Goal: Task Accomplishment & Management: Complete application form

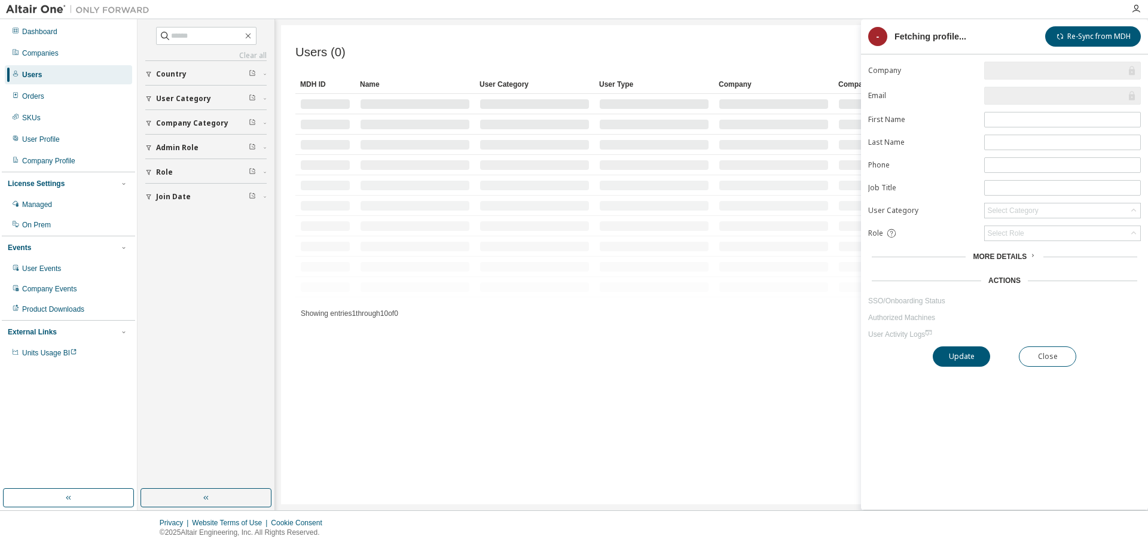
type input "**********"
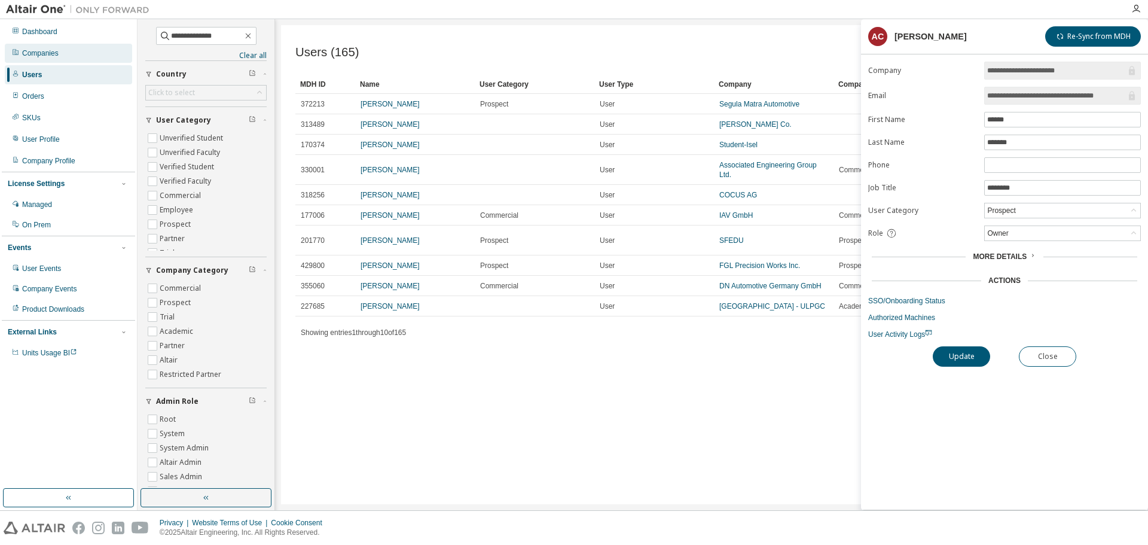
click at [56, 60] on div "Companies" at bounding box center [68, 53] width 127 height 19
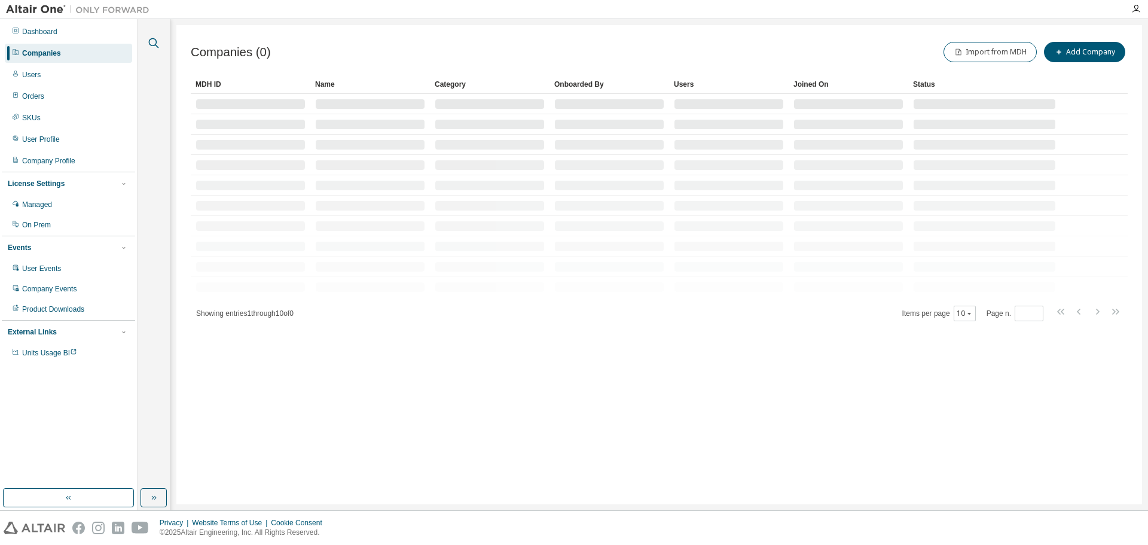
click at [154, 39] on icon "button" at bounding box center [154, 43] width 14 height 14
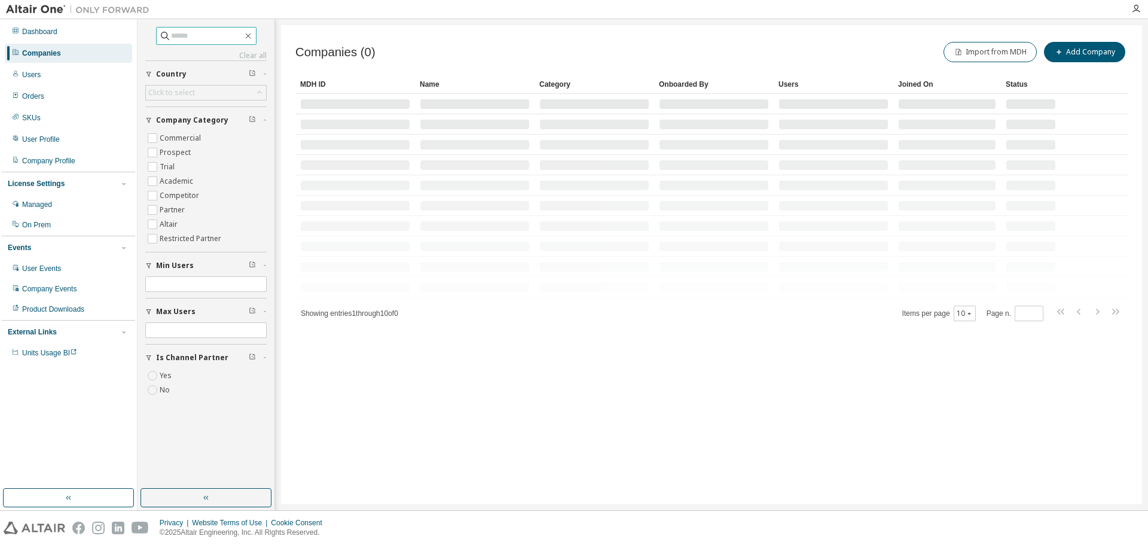
click at [190, 36] on input "text" at bounding box center [207, 36] width 72 height 12
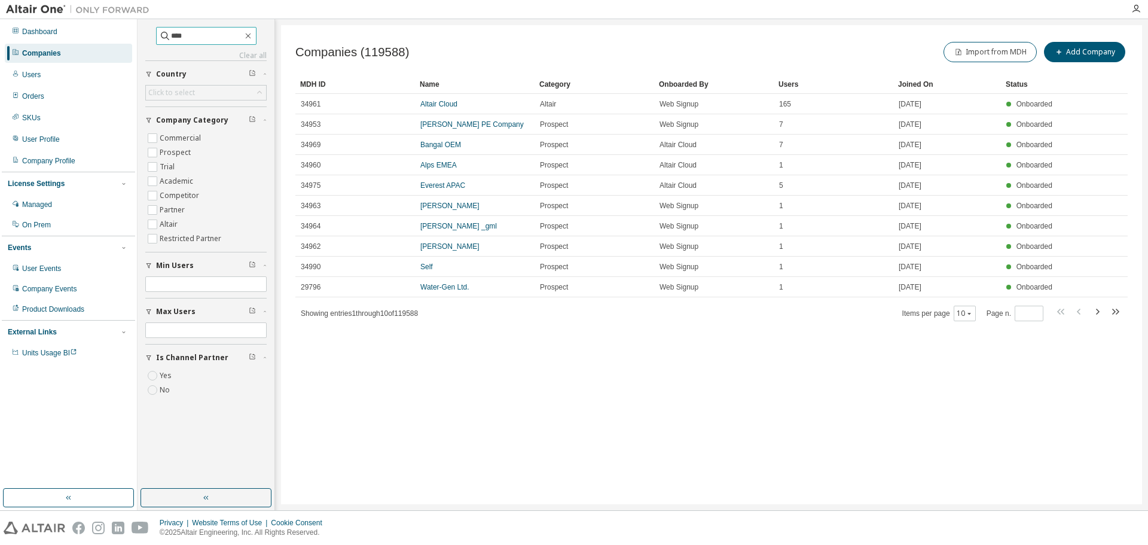
type input "****"
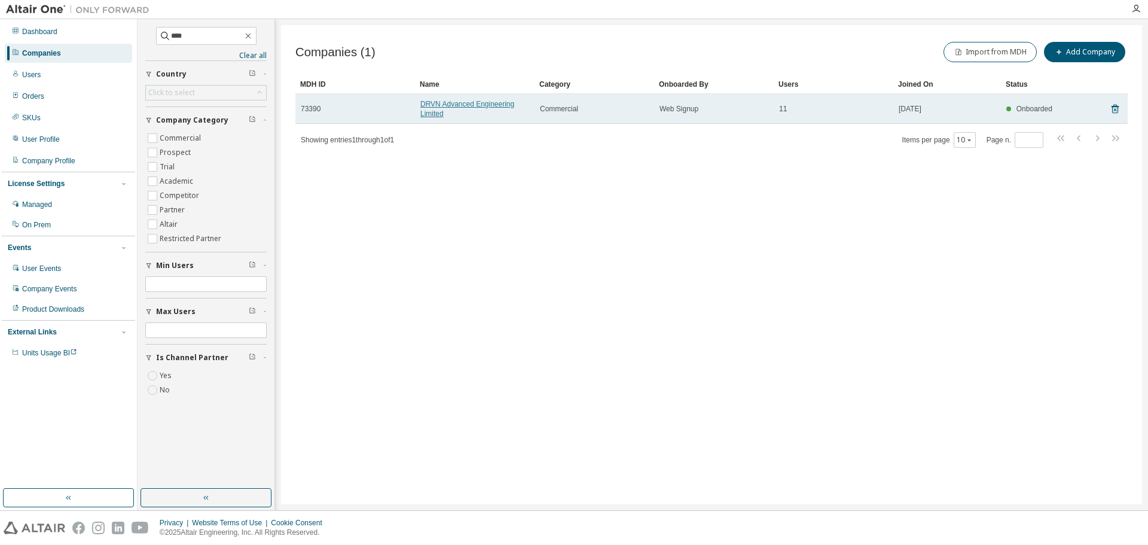
click at [431, 109] on link "DRVN Advanced Engineering Limited" at bounding box center [467, 109] width 94 height 18
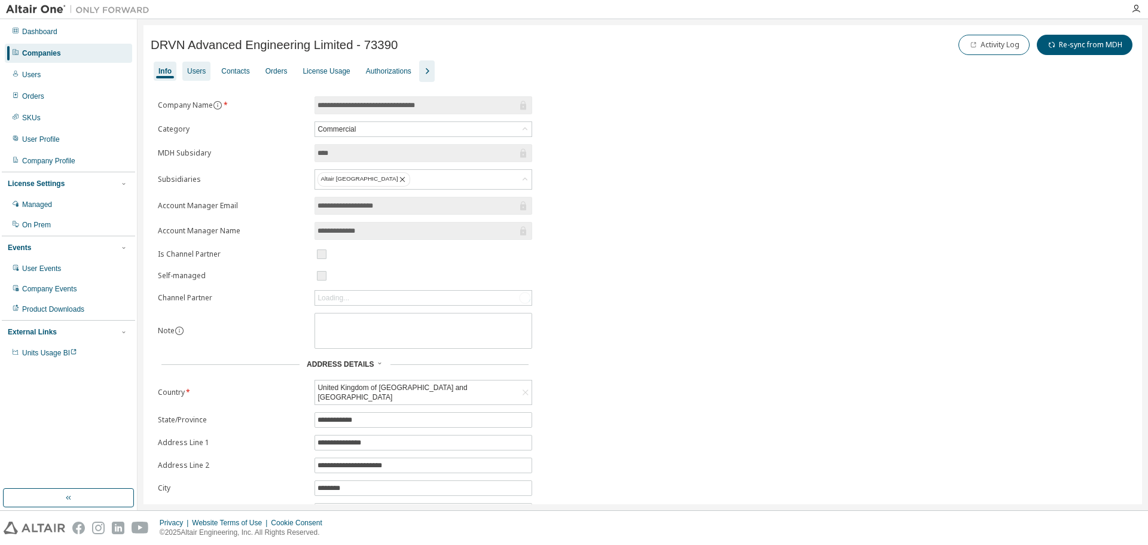
click at [203, 66] on div "Users" at bounding box center [196, 71] width 28 height 19
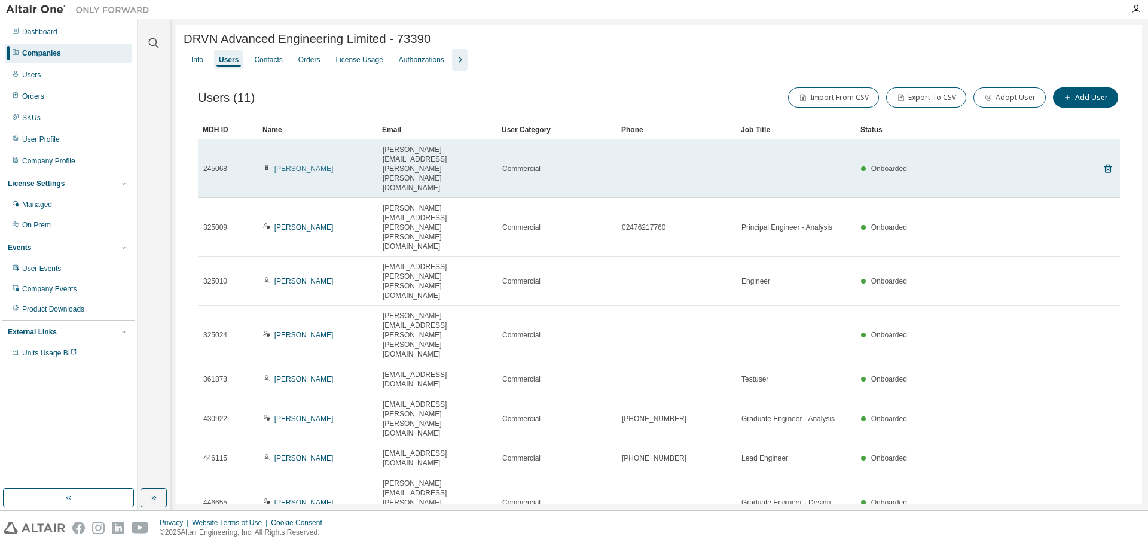
click at [291, 164] on link "[PERSON_NAME]" at bounding box center [303, 168] width 59 height 8
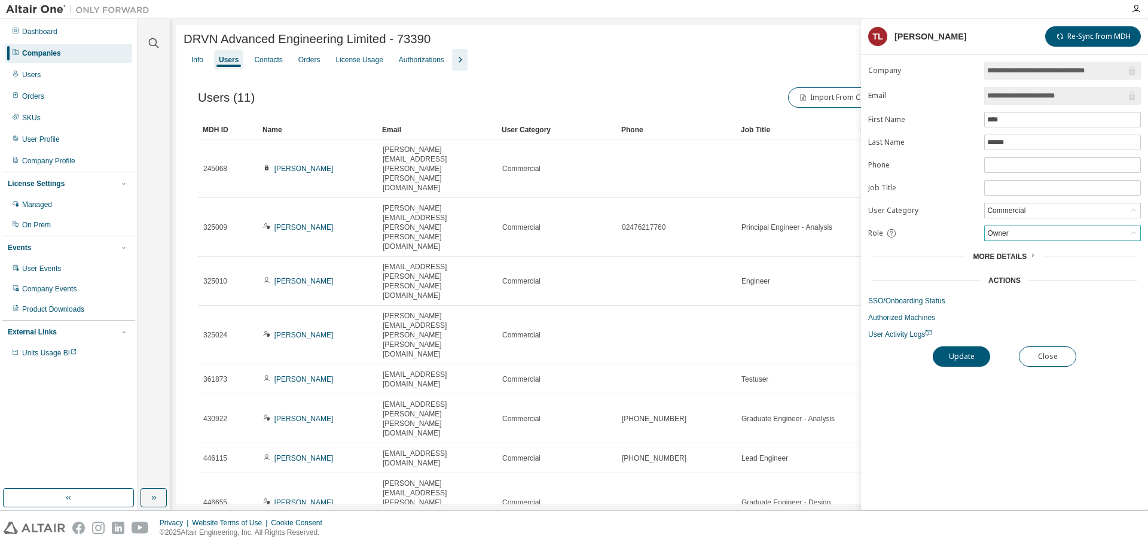
click at [991, 239] on div "Owner" at bounding box center [997, 233] width 25 height 13
click at [992, 235] on div "Owner" at bounding box center [997, 233] width 25 height 13
click at [533, 405] on div "DRVN Advanced Engineering Limited - 73390 Clear Load Save Save As Field Operato…" at bounding box center [659, 339] width 966 height 629
click at [698, 411] on div "DRVN Advanced Engineering Limited - 73390 Clear Load Save Save As Field Operato…" at bounding box center [659, 339] width 966 height 629
click at [1039, 355] on button "Close" at bounding box center [1047, 356] width 57 height 20
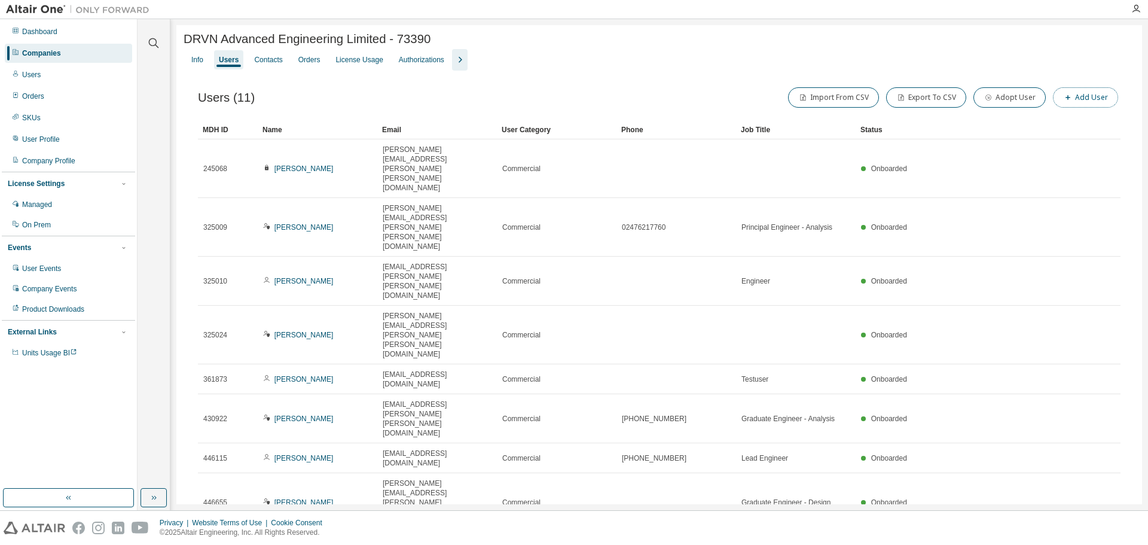
click at [1079, 102] on button "Add User" at bounding box center [1085, 97] width 65 height 20
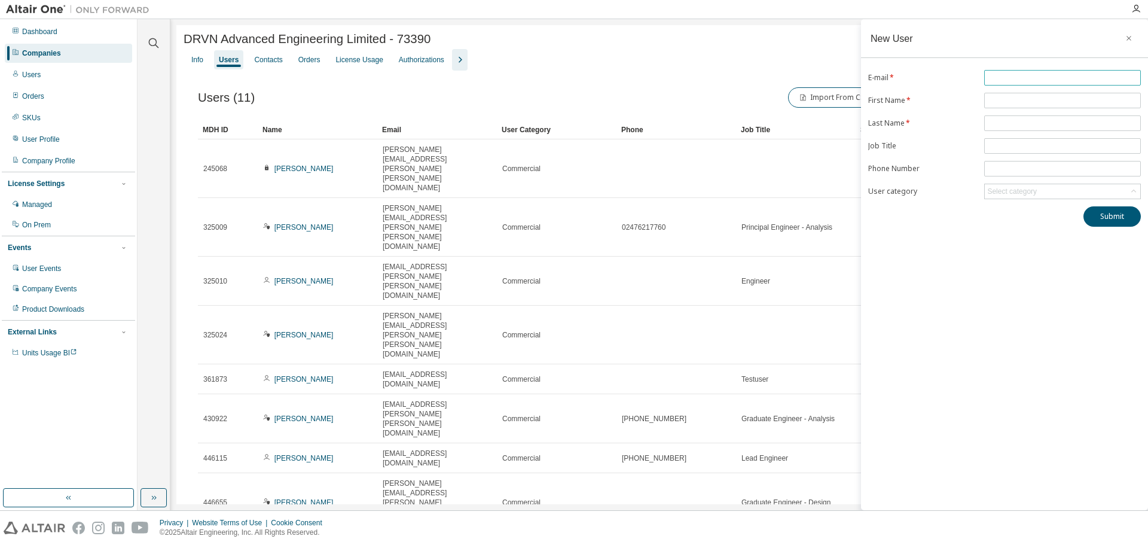
click at [994, 77] on input "text" at bounding box center [1062, 78] width 151 height 10
paste input "**********"
type input "**********"
click at [971, 277] on div "**********" at bounding box center [1004, 264] width 287 height 491
click at [994, 96] on input "text" at bounding box center [1062, 101] width 151 height 10
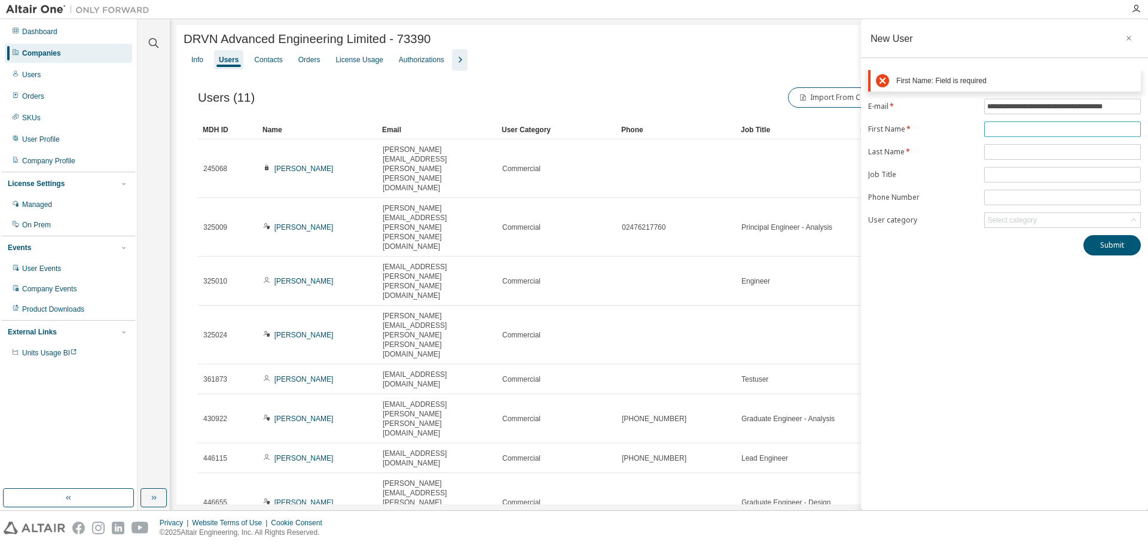
click at [999, 134] on span at bounding box center [1062, 129] width 157 height 16
click at [997, 127] on input "text" at bounding box center [1062, 129] width 151 height 10
paste input "*****"
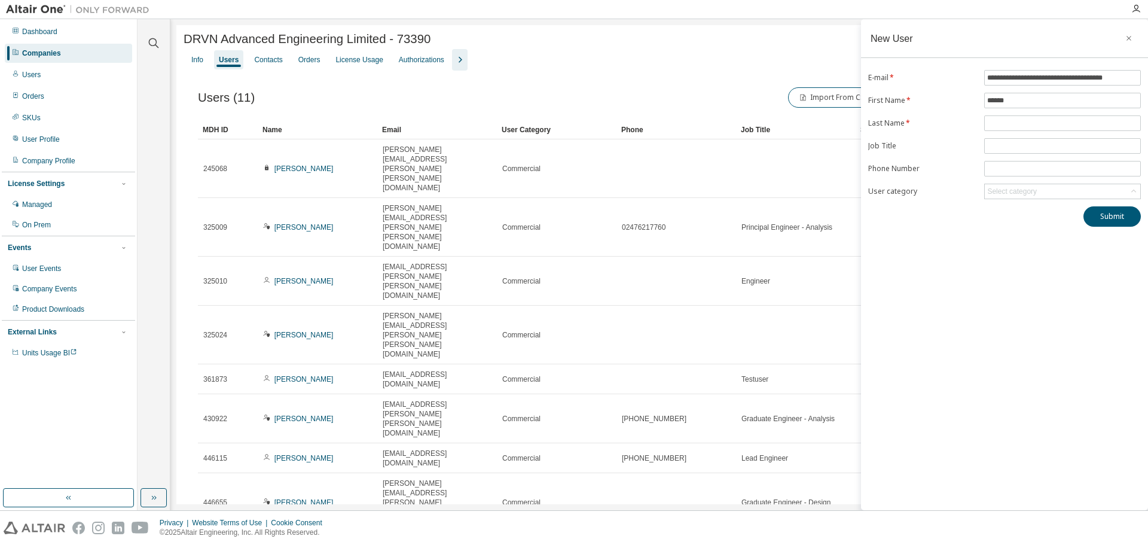
click at [952, 292] on div "**********" at bounding box center [1004, 264] width 287 height 491
click at [1024, 90] on form "**********" at bounding box center [1004, 134] width 273 height 129
click at [1022, 100] on input "*****" at bounding box center [1062, 101] width 151 height 10
type input "*****"
click at [996, 119] on input "text" at bounding box center [1062, 123] width 151 height 10
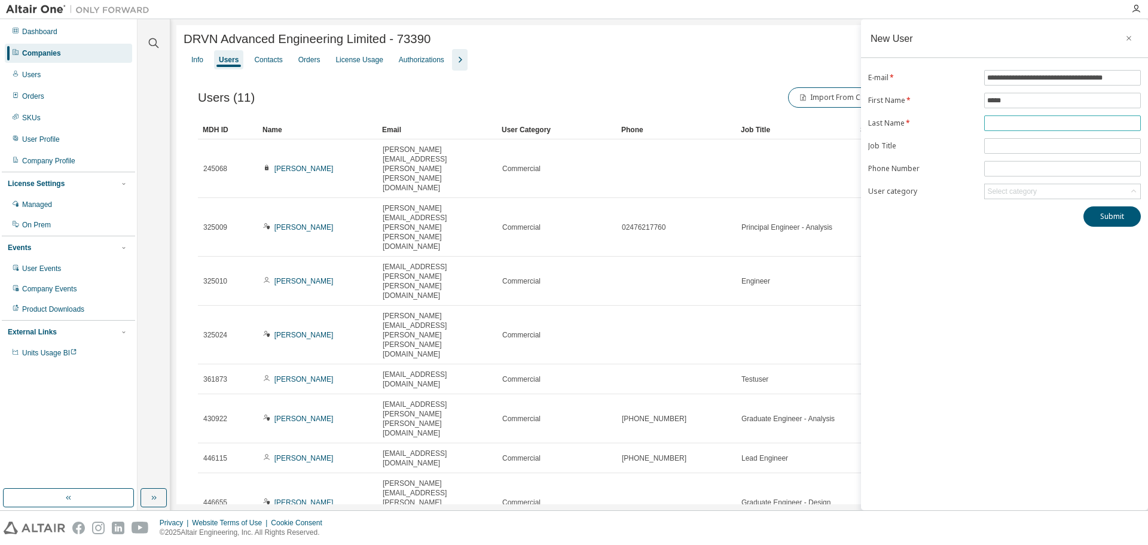
paste input "*********"
type input "*********"
click at [969, 230] on div "**********" at bounding box center [1004, 264] width 287 height 491
click at [1008, 190] on div "Select category" at bounding box center [1012, 192] width 50 height 10
click at [1033, 257] on li "Commercial" at bounding box center [1061, 256] width 153 height 16
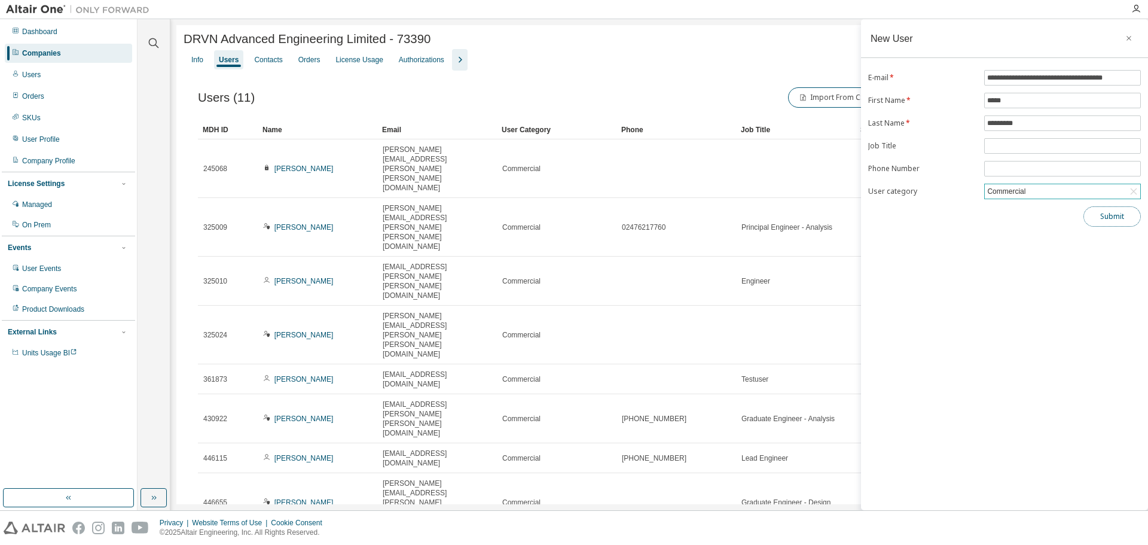
click at [1108, 218] on button "Submit" at bounding box center [1112, 216] width 57 height 20
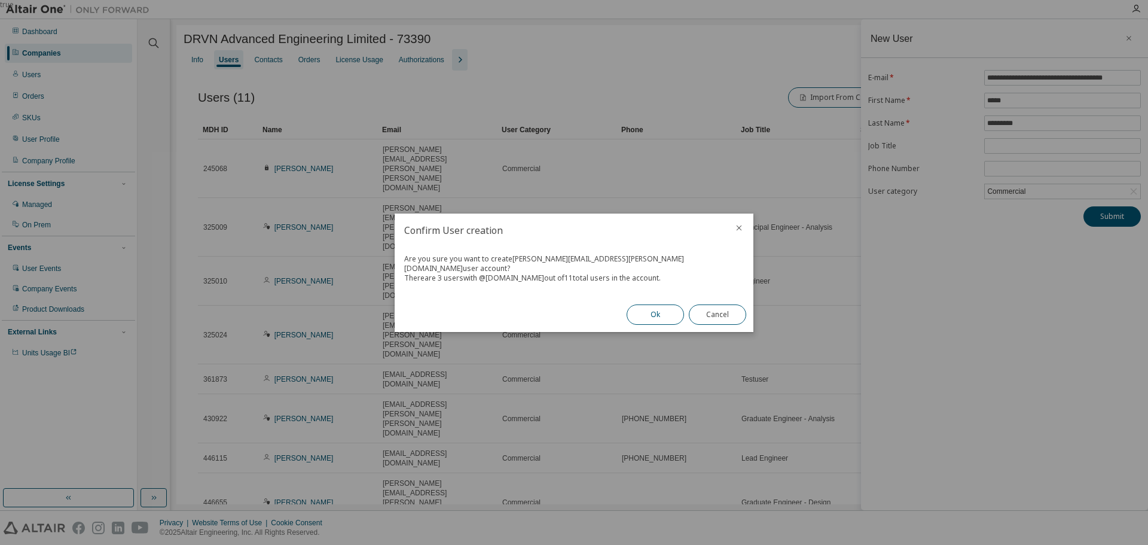
click at [648, 311] on button "Ok" at bounding box center [655, 314] width 57 height 20
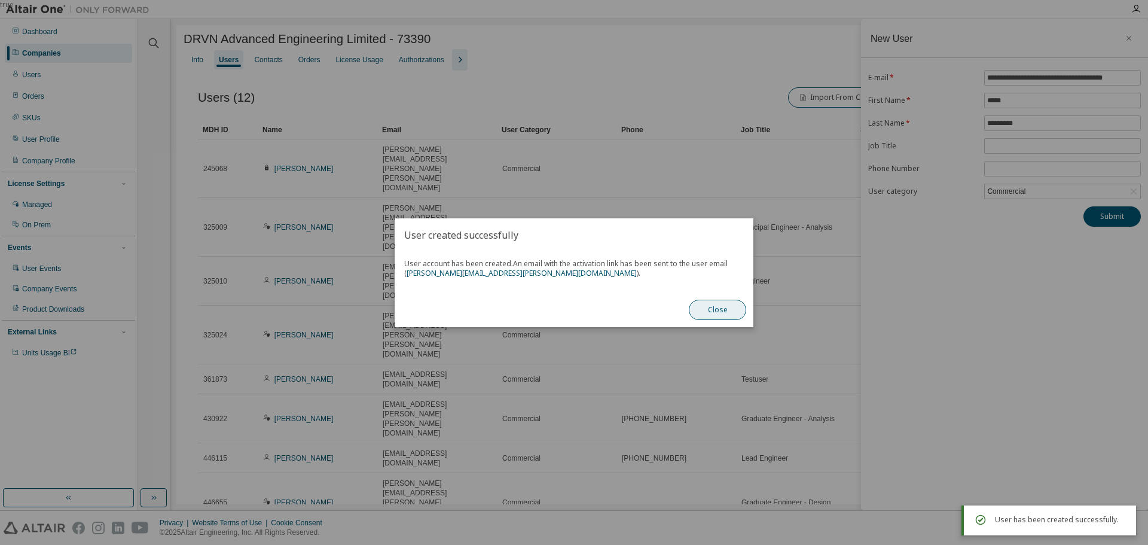
click at [741, 303] on button "Close" at bounding box center [717, 310] width 57 height 20
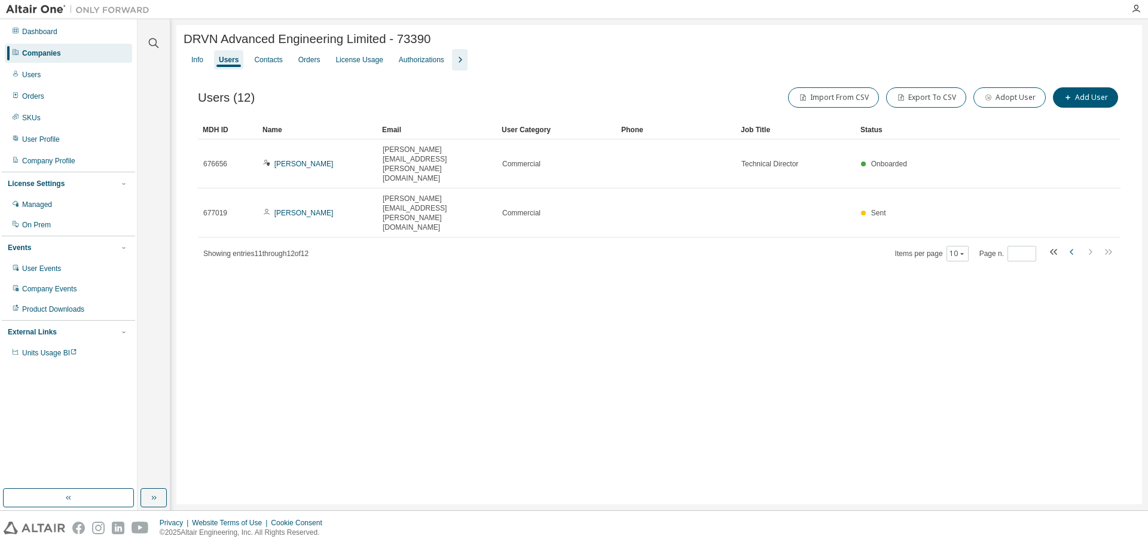
click at [1073, 245] on icon "button" at bounding box center [1072, 252] width 14 height 14
type input "*"
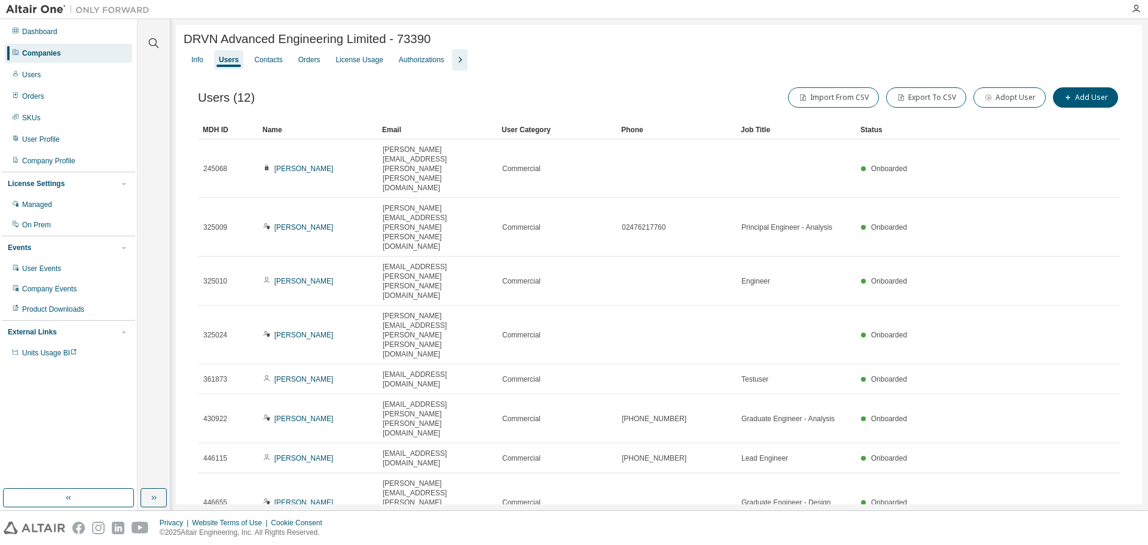
type input "*"
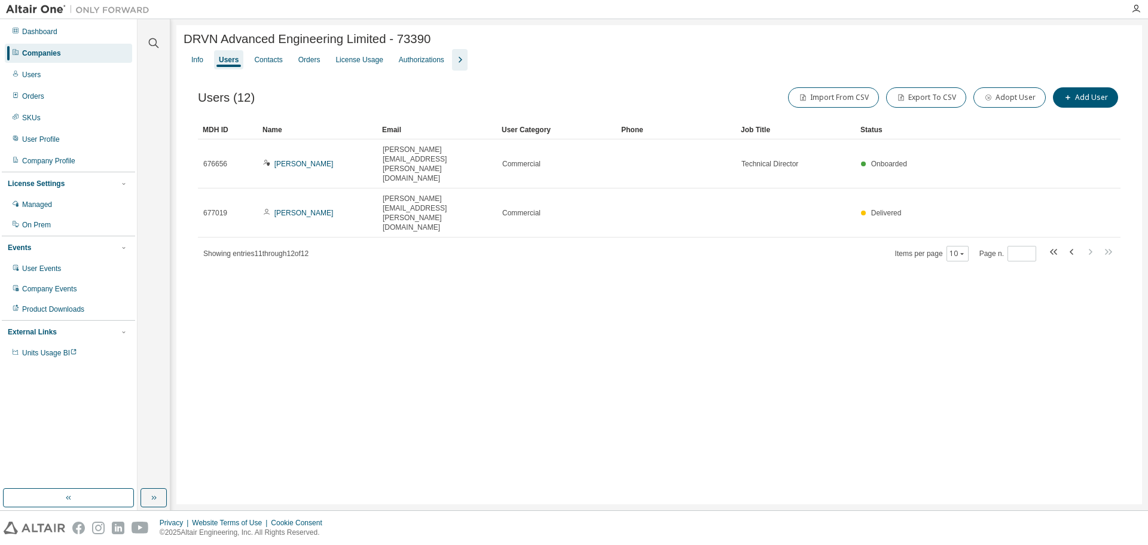
drag, startPoint x: 403, startPoint y: 257, endPoint x: 398, endPoint y: 249, distance: 9.0
click at [403, 257] on div "DRVN Advanced Engineering Limited - 73390 Clear Load Save Save As Field Operato…" at bounding box center [659, 264] width 966 height 479
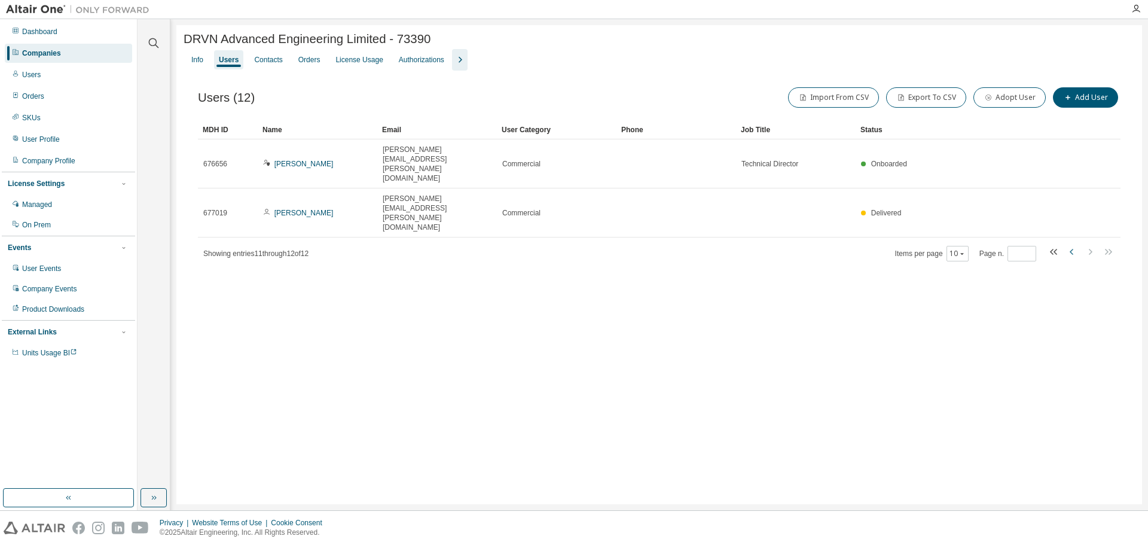
click at [1076, 245] on icon "button" at bounding box center [1072, 252] width 14 height 14
type input "*"
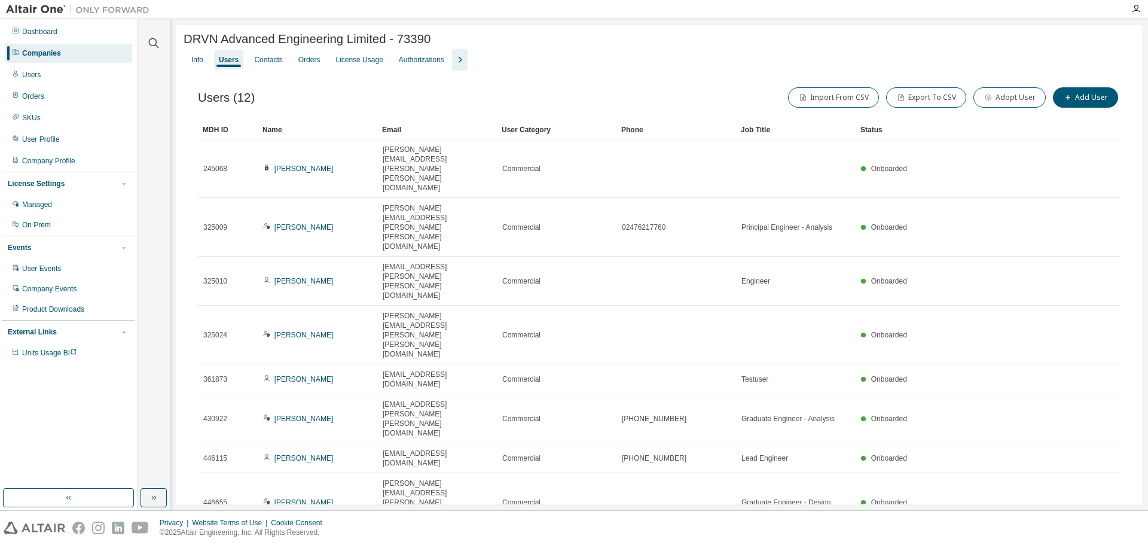
click at [370, 444] on div "DRVN Advanced Engineering Limited - 73390 Clear Load Save Save As Field Operato…" at bounding box center [659, 339] width 966 height 629
click at [483, 407] on div "DRVN Advanced Engineering Limited - 73390 Clear Load Save Save As Field Operato…" at bounding box center [659, 339] width 966 height 629
click at [155, 39] on icon "button" at bounding box center [154, 43] width 14 height 14
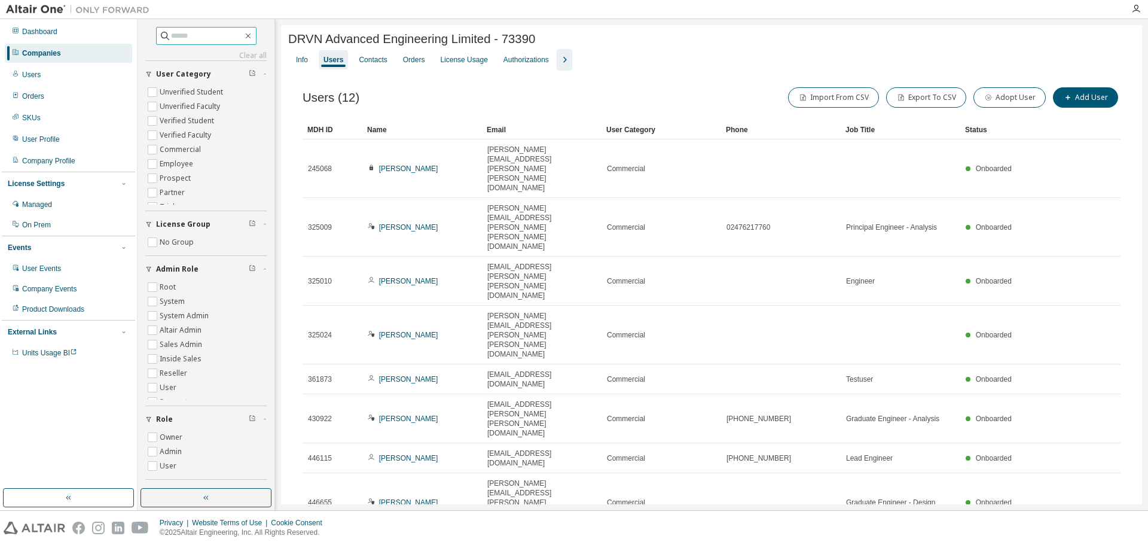
click at [191, 39] on input "text" at bounding box center [207, 36] width 72 height 12
type input "****"
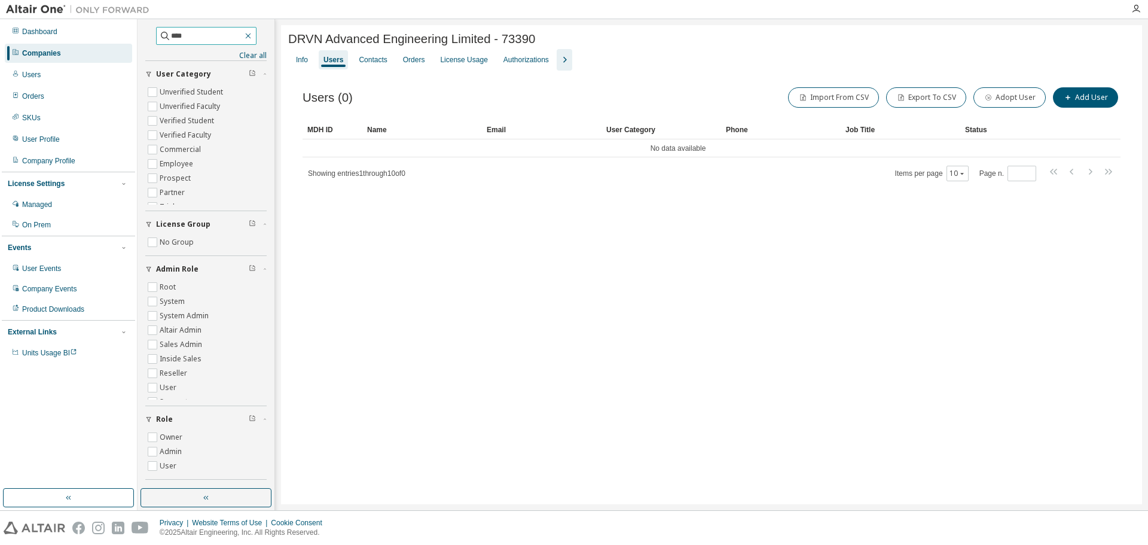
click at [253, 33] on icon "button" at bounding box center [248, 36] width 10 height 10
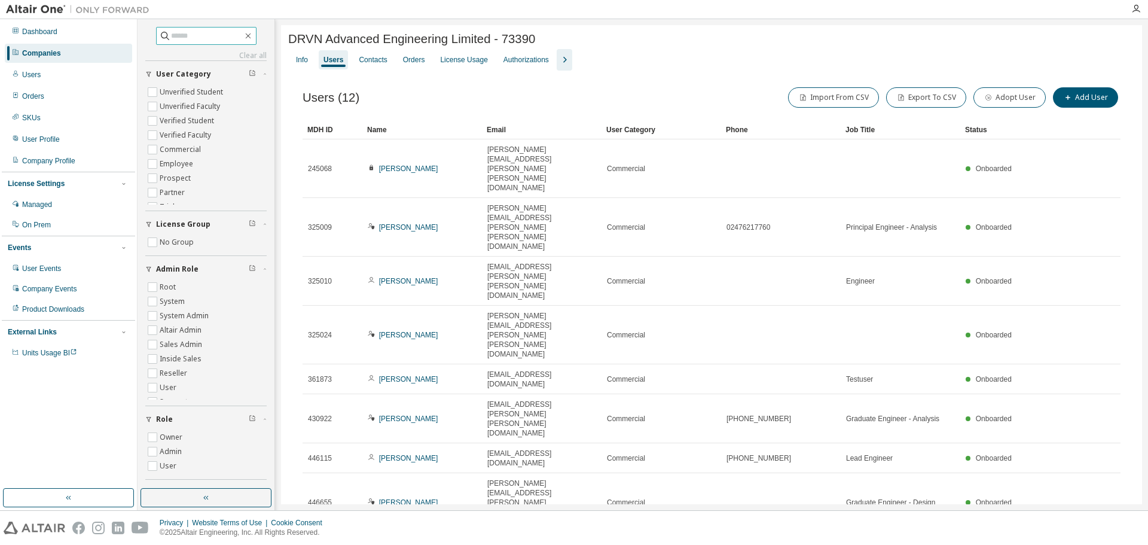
click at [205, 36] on input "text" at bounding box center [207, 36] width 72 height 12
click at [252, 35] on icon "button" at bounding box center [248, 36] width 10 height 10
click at [399, 97] on div "Users (12) Import From CSV Export To CSV Adopt User Add User" at bounding box center [712, 97] width 818 height 25
click at [199, 495] on button "button" at bounding box center [206, 497] width 131 height 19
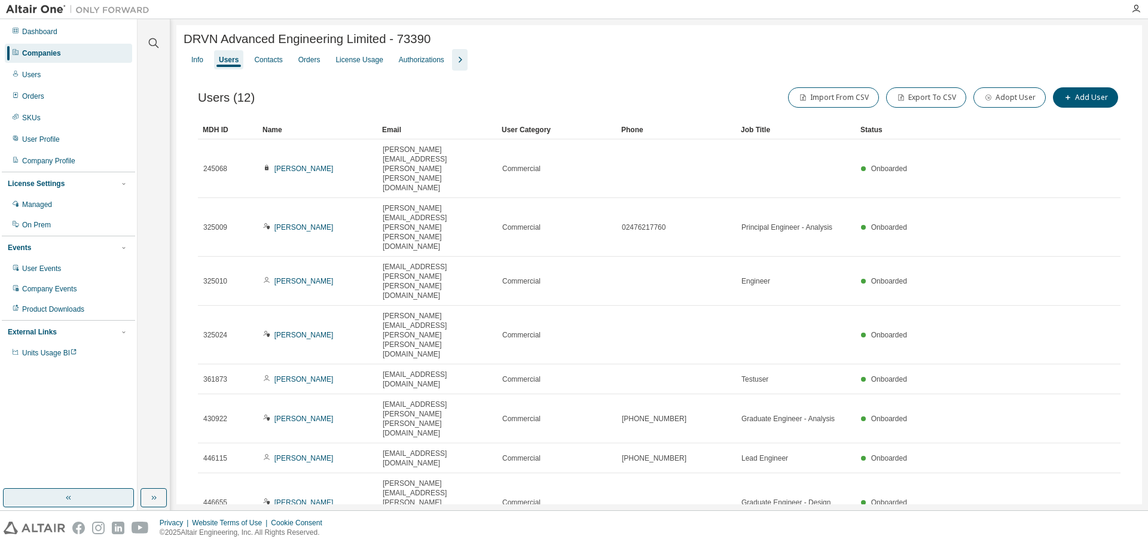
click at [97, 493] on button "button" at bounding box center [68, 497] width 131 height 19
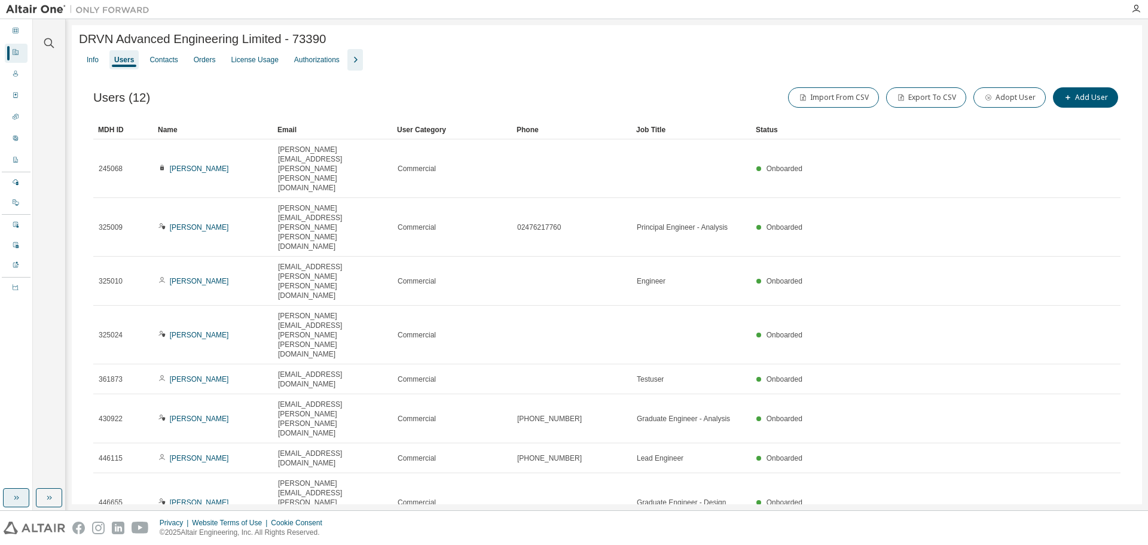
click at [6, 490] on button "button" at bounding box center [16, 497] width 26 height 19
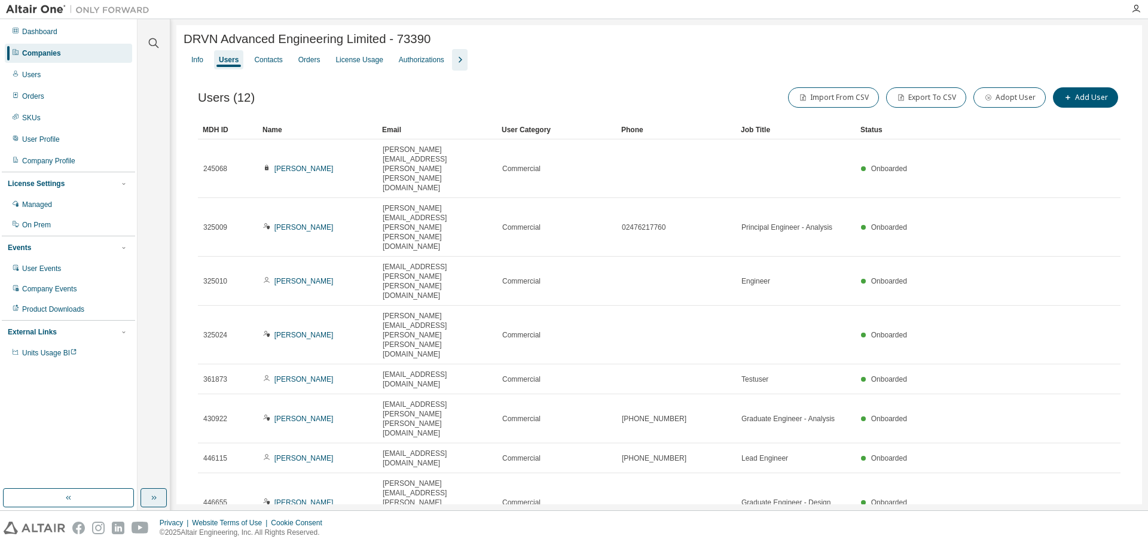
click at [161, 499] on button "button" at bounding box center [154, 497] width 26 height 19
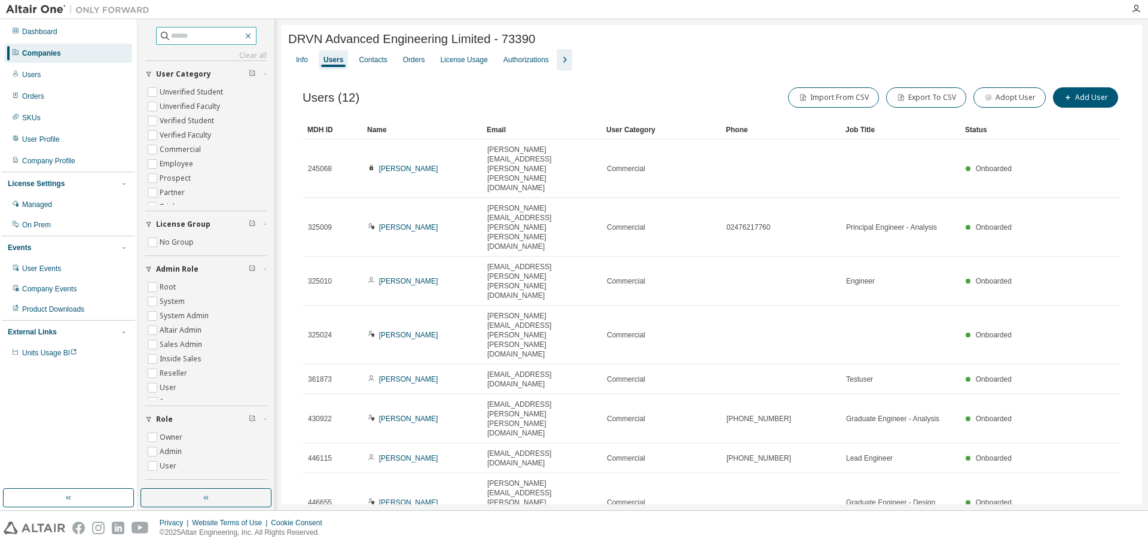
click at [251, 36] on icon "button" at bounding box center [248, 36] width 10 height 10
click at [236, 51] on link "Clear all" at bounding box center [205, 56] width 121 height 10
drag, startPoint x: 247, startPoint y: 54, endPoint x: 176, endPoint y: 51, distance: 71.3
click at [247, 54] on link "Clear all" at bounding box center [205, 56] width 121 height 10
click at [66, 56] on div "Companies" at bounding box center [68, 53] width 127 height 19
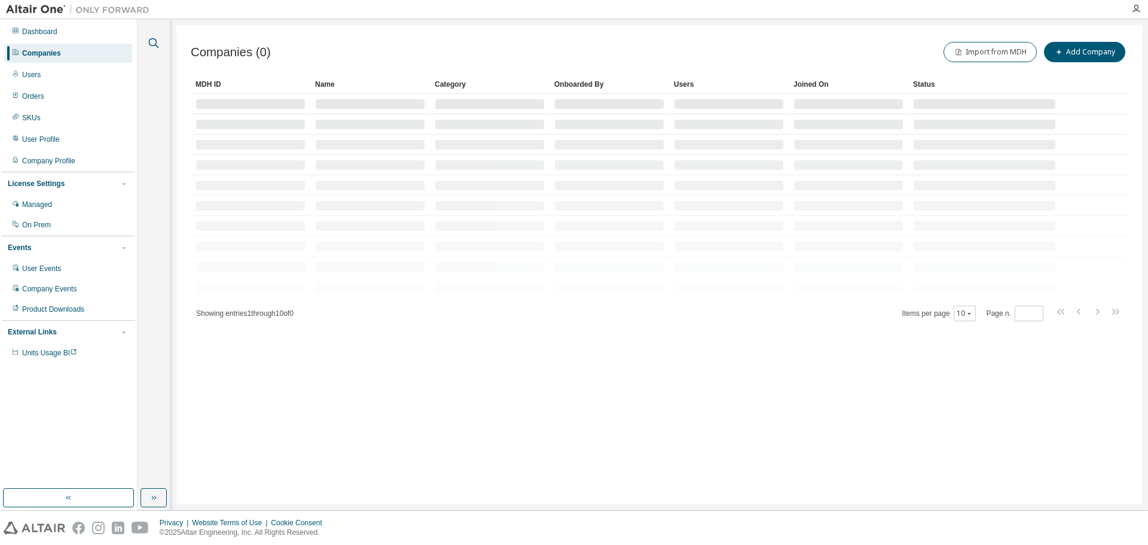
click at [151, 39] on icon "button" at bounding box center [154, 43] width 10 height 10
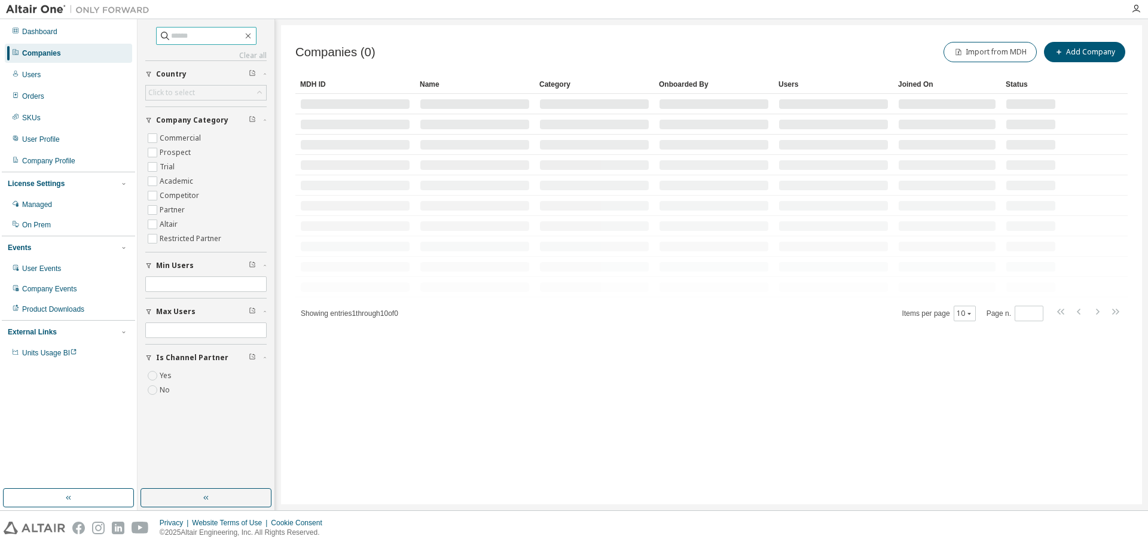
click at [209, 37] on input "text" at bounding box center [207, 36] width 72 height 12
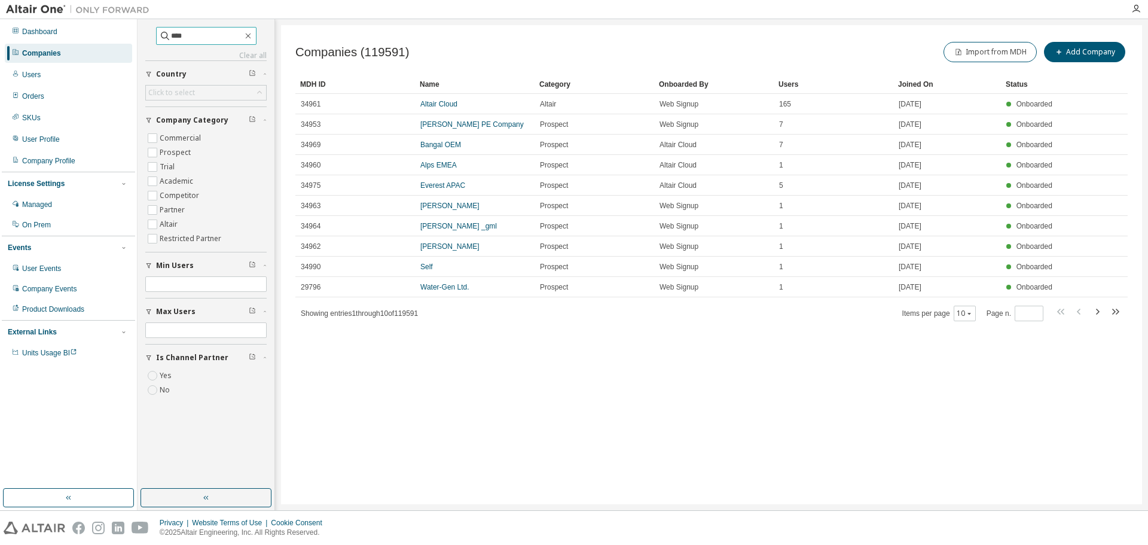
type input "****"
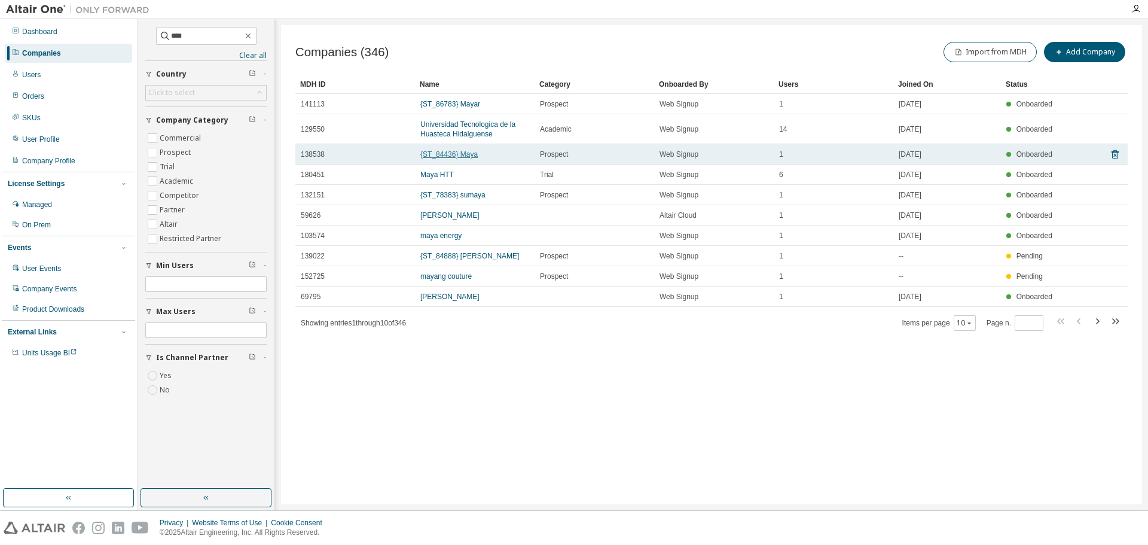
click at [463, 154] on link "{ST_84436} Maya" at bounding box center [448, 154] width 57 height 8
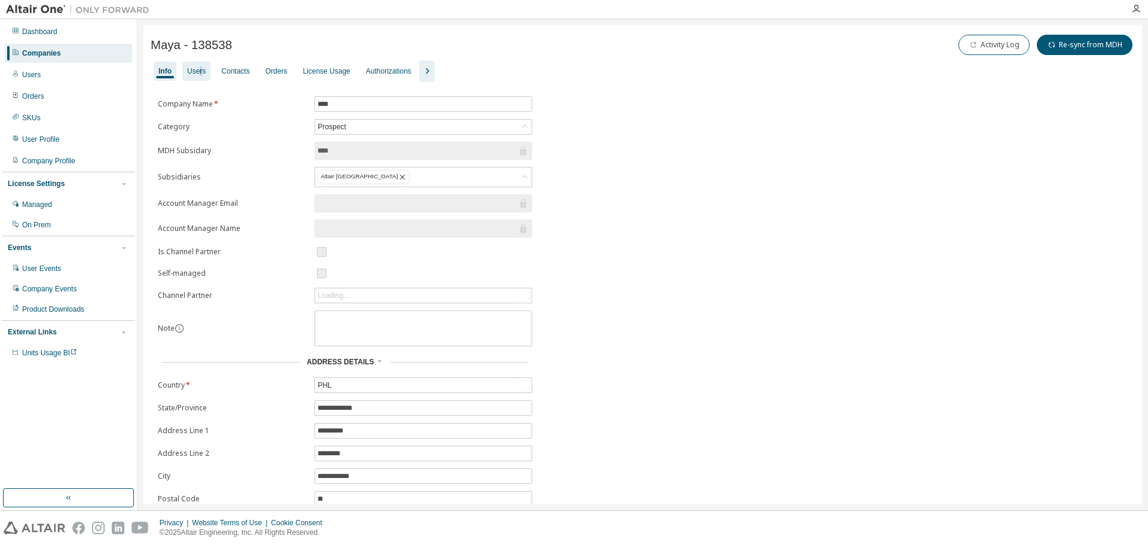
click at [200, 69] on div "Users" at bounding box center [196, 71] width 19 height 10
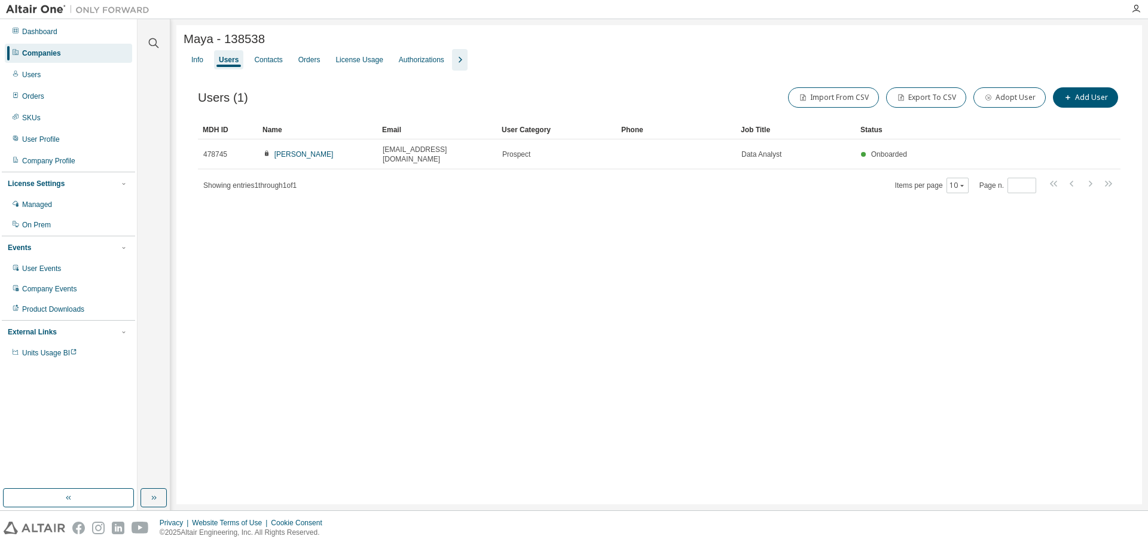
click at [239, 286] on div "Maya - 138538 Clear Load Save Save As Field Operator Value Select filter Select…" at bounding box center [659, 264] width 966 height 479
click at [178, 40] on div "Maya - 138538 Clear Load Save Save As Field Operator Value Select filter Select…" at bounding box center [659, 264] width 966 height 479
click at [72, 52] on div "Companies" at bounding box center [68, 53] width 127 height 19
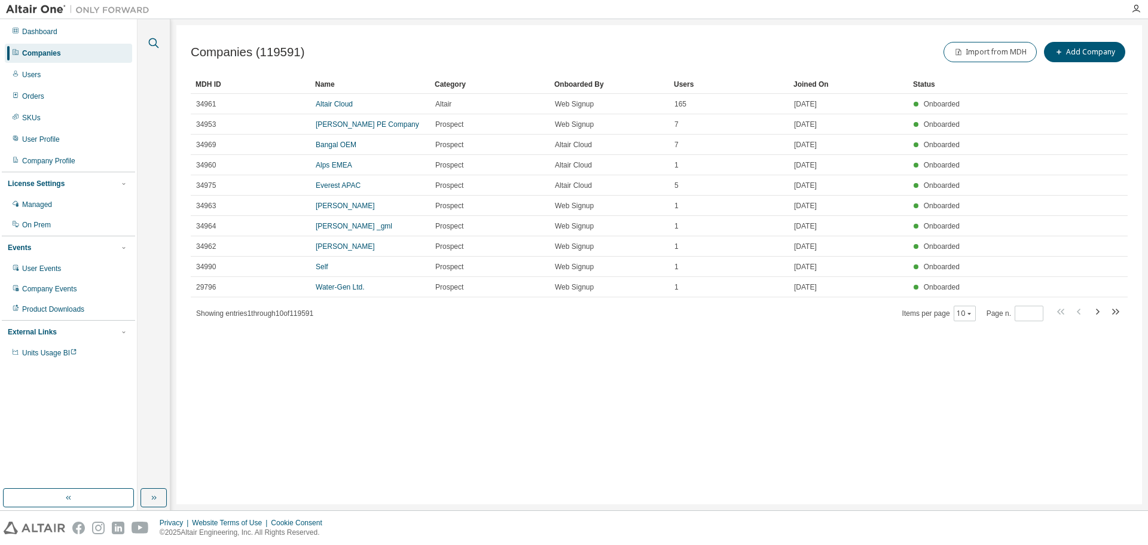
click at [147, 39] on icon "button" at bounding box center [154, 43] width 14 height 14
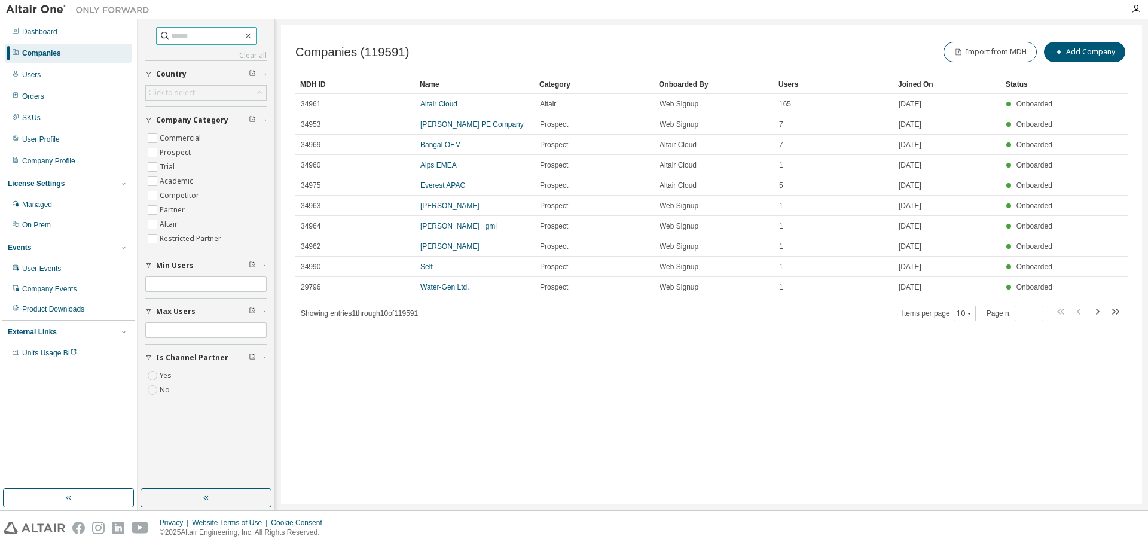
click at [203, 38] on input "text" at bounding box center [207, 36] width 72 height 12
type input "****"
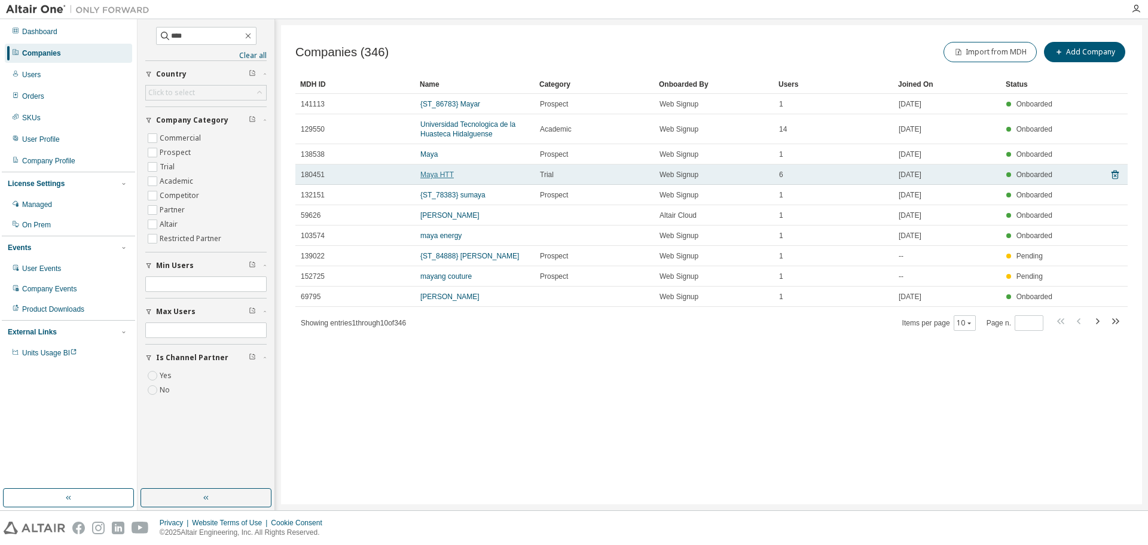
click at [436, 173] on link "Maya HTT" at bounding box center [436, 174] width 33 height 8
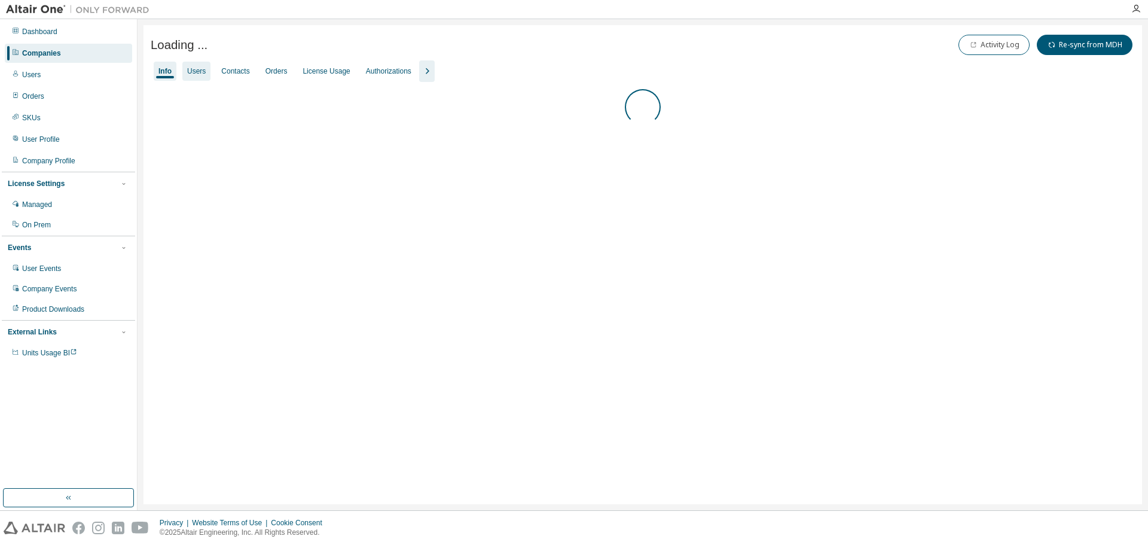
click at [202, 70] on div "Users" at bounding box center [196, 71] width 19 height 10
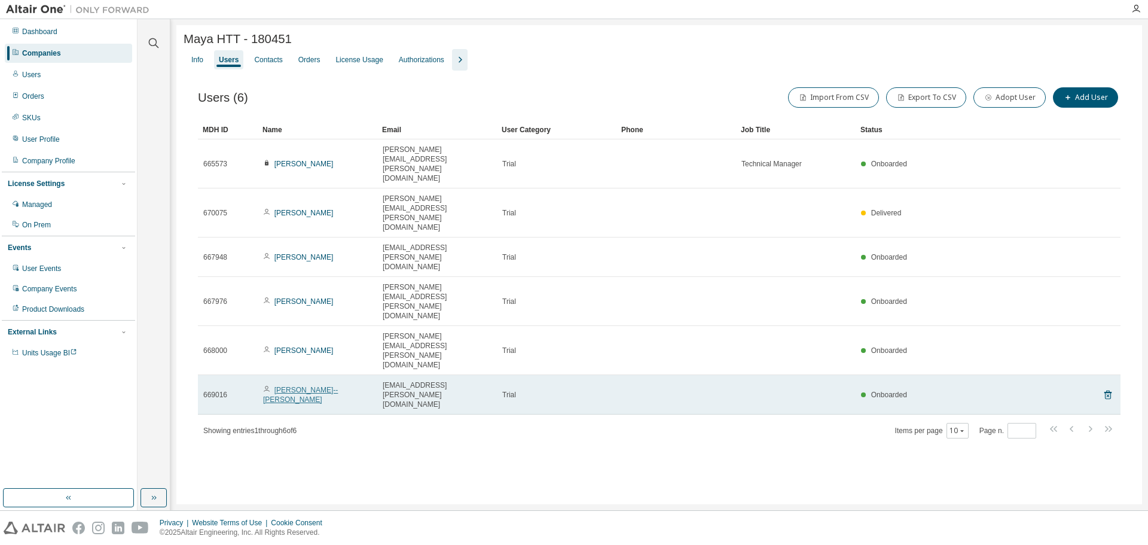
click at [337, 386] on link "Loukas RICCI--CLAUDE" at bounding box center [300, 395] width 75 height 18
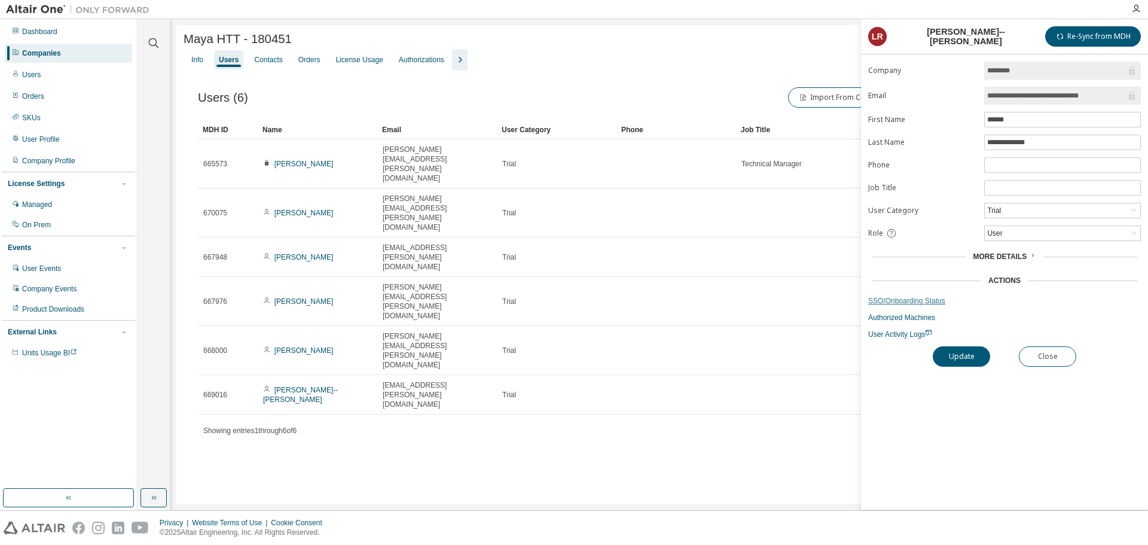
click at [910, 298] on link "SSO/Onboarding Status" at bounding box center [1004, 301] width 273 height 10
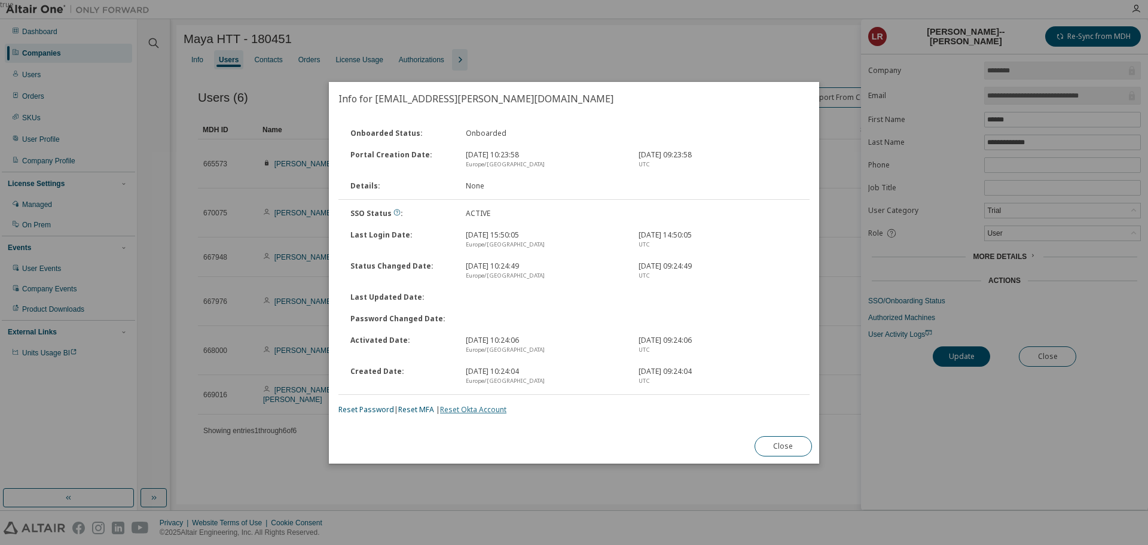
click at [466, 408] on link "Reset Okta Account" at bounding box center [473, 409] width 66 height 10
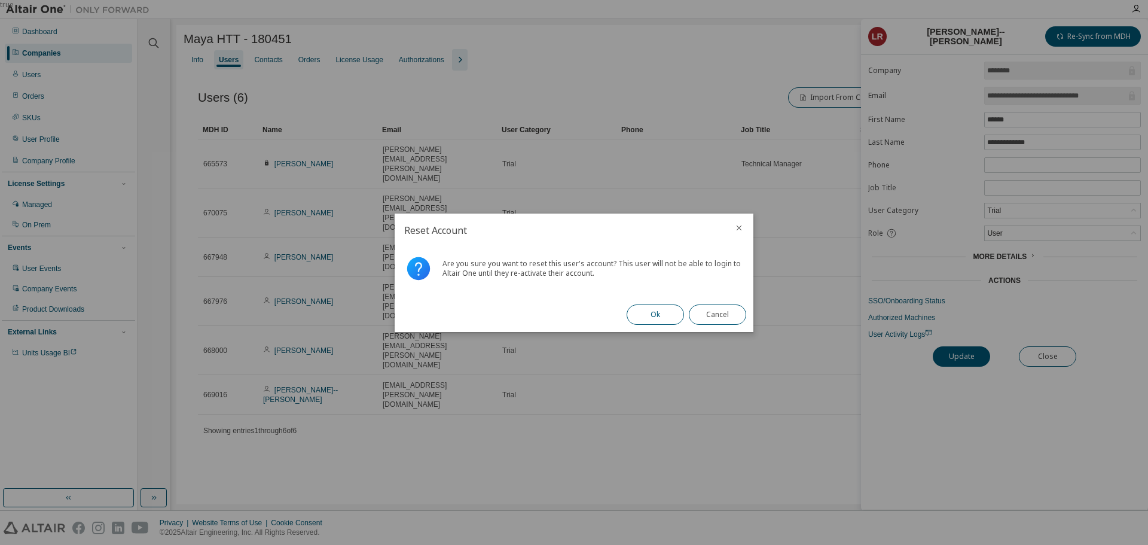
click at [664, 313] on button "Ok" at bounding box center [655, 314] width 57 height 20
drag, startPoint x: 716, startPoint y: 314, endPoint x: 635, endPoint y: 322, distance: 81.1
click at [716, 314] on button "Close" at bounding box center [717, 314] width 57 height 20
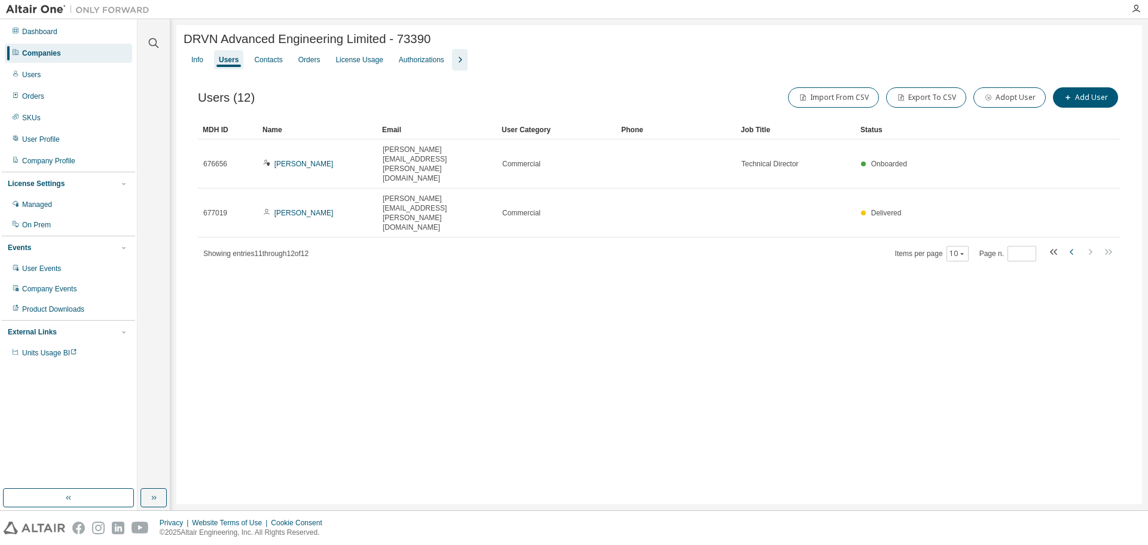
click at [1069, 245] on icon "button" at bounding box center [1072, 252] width 14 height 14
type input "*"
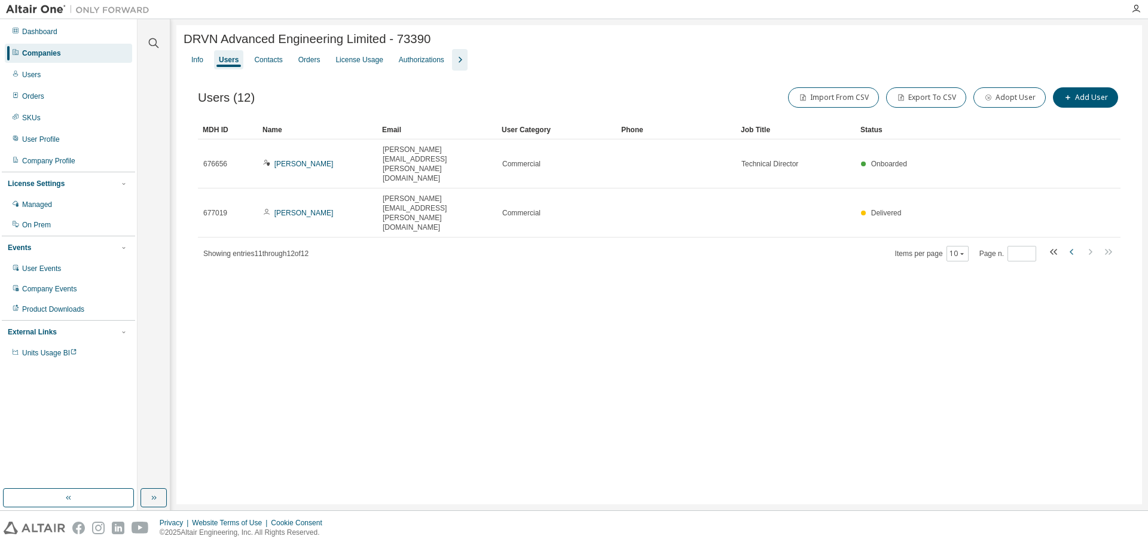
click at [1069, 245] on icon "button" at bounding box center [1072, 252] width 14 height 14
type input "*"
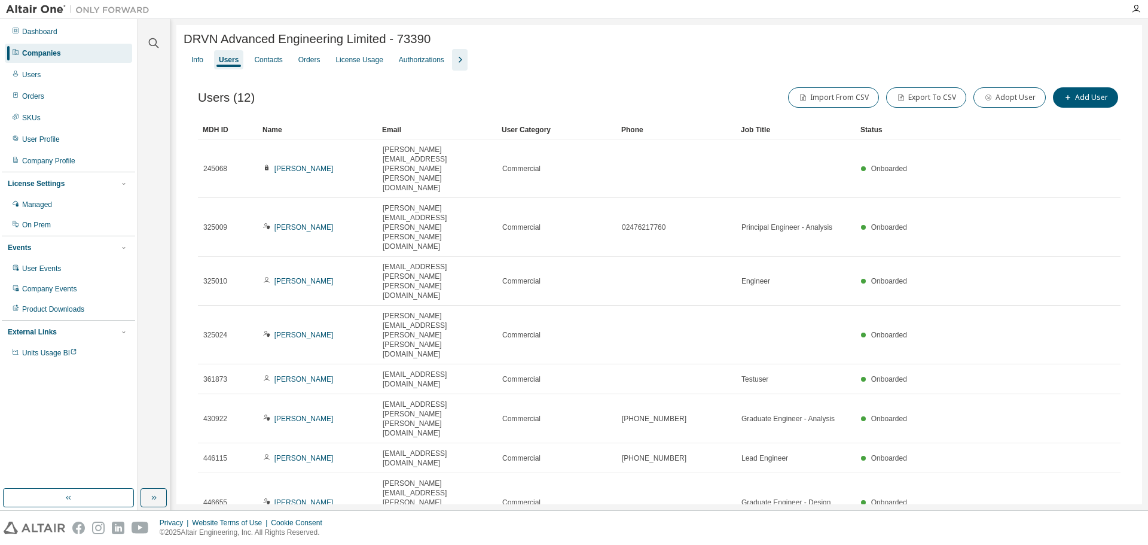
click at [562, 433] on div "DRVN Advanced Engineering Limited - 73390 Clear Load Save Save As Field Operato…" at bounding box center [659, 339] width 966 height 629
